Goal: Information Seeking & Learning: Learn about a topic

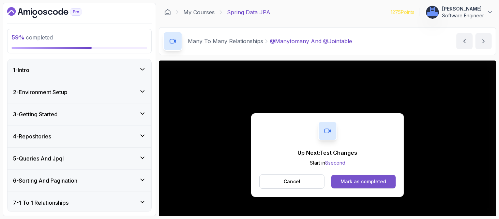
scroll to position [80, 0]
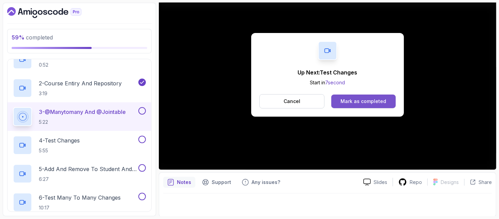
click at [370, 99] on div "Mark as completed" at bounding box center [363, 101] width 46 height 7
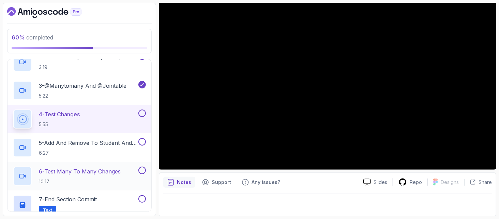
scroll to position [347, 0]
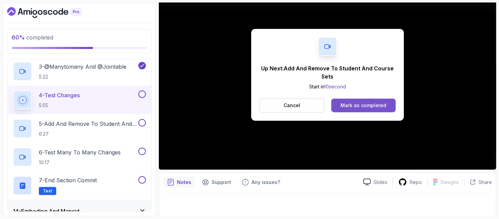
click at [365, 107] on div "Mark as completed" at bounding box center [363, 105] width 46 height 7
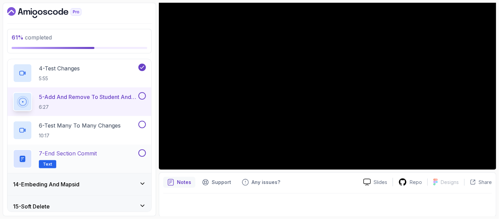
scroll to position [392, 0]
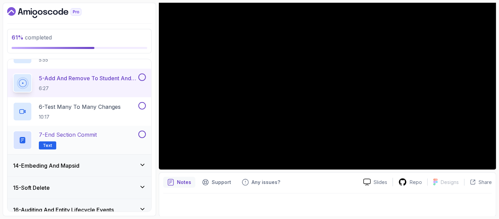
click at [48, 185] on h3 "15 - Soft Delete" at bounding box center [31, 188] width 37 height 8
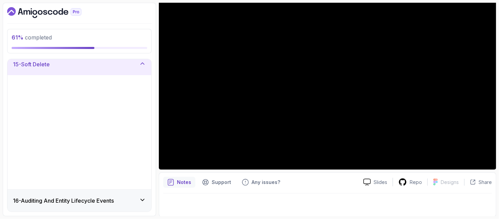
scroll to position [310, 0]
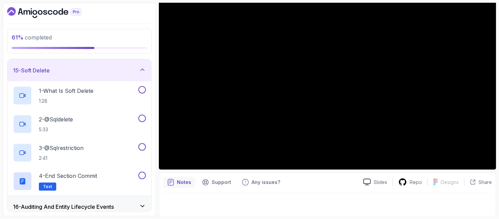
click at [104, 72] on div "15 - Soft Delete" at bounding box center [79, 70] width 133 height 8
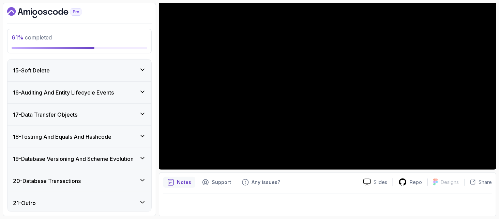
scroll to position [219, 0]
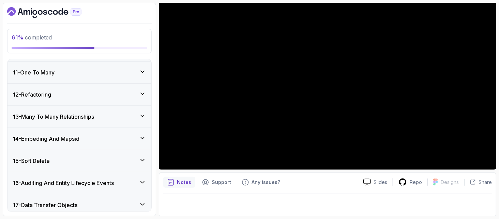
click at [94, 136] on div "14 - Embeding And Mapsid" at bounding box center [79, 139] width 133 height 8
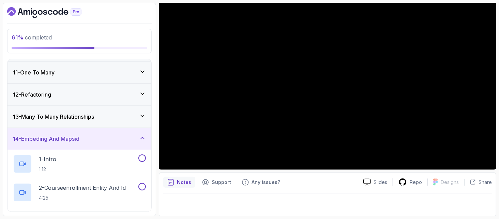
click at [116, 116] on div "13 - Many To Many Relationships" at bounding box center [79, 117] width 133 height 8
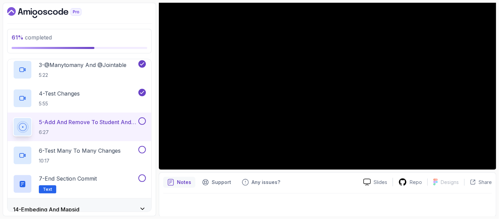
scroll to position [355, 0]
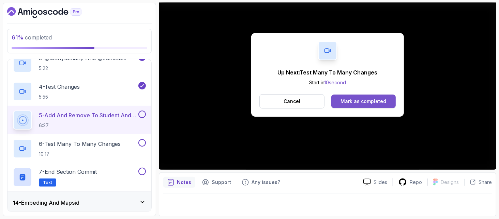
click at [353, 103] on div "Mark as completed" at bounding box center [363, 101] width 46 height 7
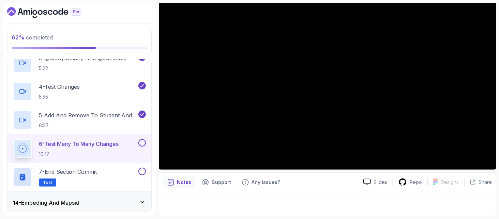
click at [79, 200] on h3 "14 - Embeding And Mapsid" at bounding box center [46, 203] width 66 height 8
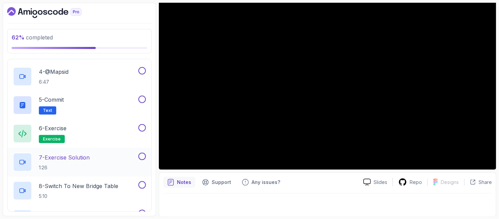
scroll to position [256, 0]
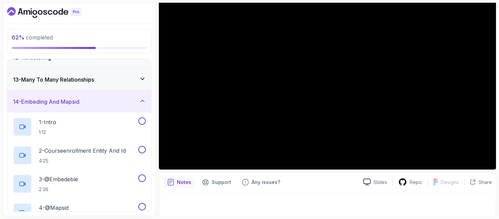
click at [63, 79] on h3 "13 - Many To Many Relationships" at bounding box center [53, 80] width 81 height 8
